Goal: Find specific page/section: Find specific page/section

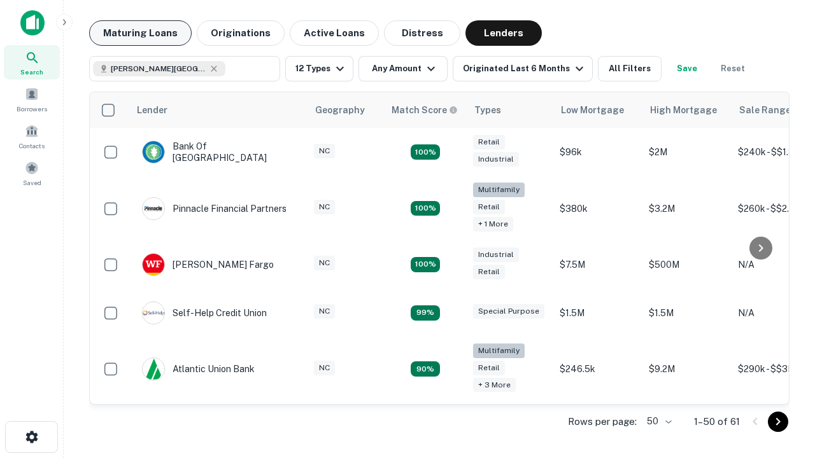
click at [140, 33] on button "Maturing Loans" at bounding box center [140, 32] width 102 height 25
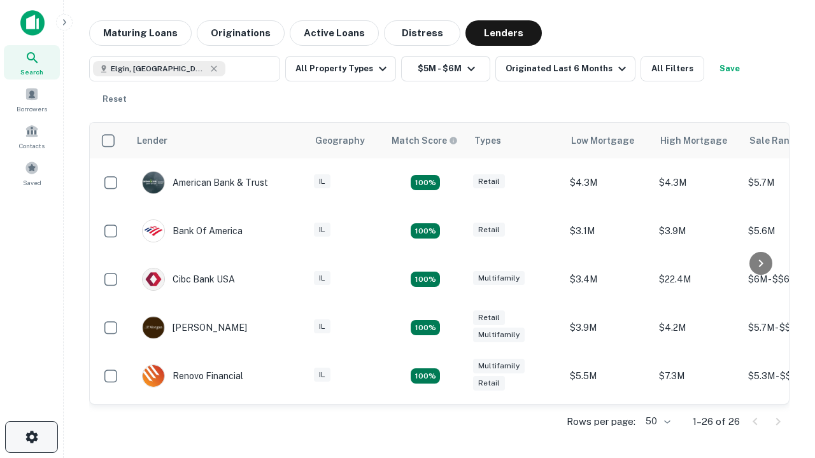
click at [31, 437] on icon "button" at bounding box center [31, 437] width 15 height 15
